Goal: Navigation & Orientation: Find specific page/section

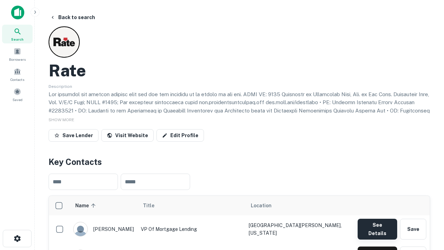
click at [377, 225] on button "See Details" at bounding box center [378, 228] width 40 height 21
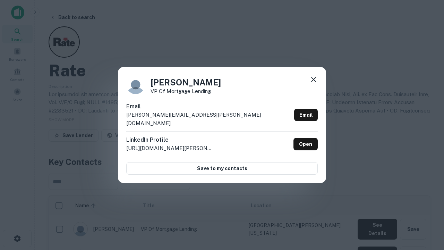
click at [313, 84] on icon at bounding box center [313, 79] width 8 height 8
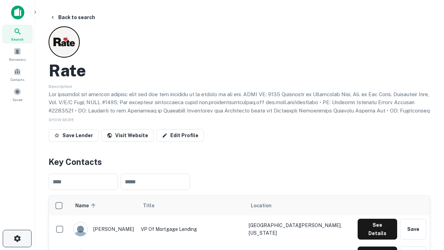
click at [17, 238] on icon "button" at bounding box center [17, 238] width 8 height 8
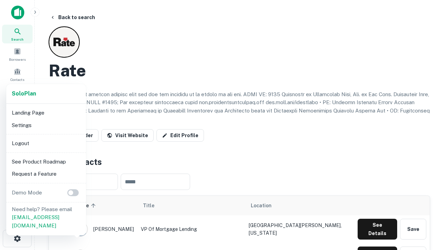
click at [46, 143] on li "Logout" at bounding box center [46, 143] width 74 height 12
